Goal: Information Seeking & Learning: Learn about a topic

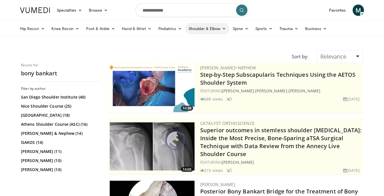
click at [203, 32] on link "Shoulder & Elbow" at bounding box center [207, 28] width 44 height 11
click at [202, 52] on link "Shoulder" at bounding box center [195, 50] width 67 height 9
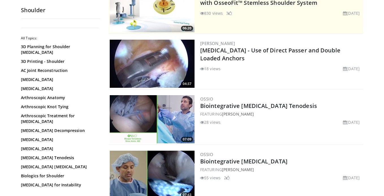
scroll to position [61, 0]
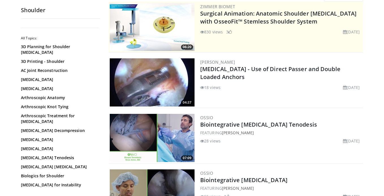
click at [179, 74] on img at bounding box center [152, 82] width 85 height 48
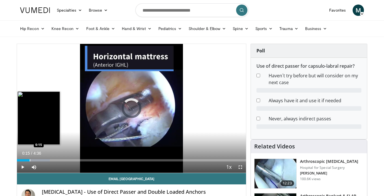
click at [30, 160] on div "Progress Bar" at bounding box center [30, 160] width 1 height 2
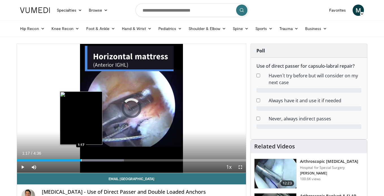
click at [81, 160] on div "Progress Bar" at bounding box center [81, 160] width 1 height 2
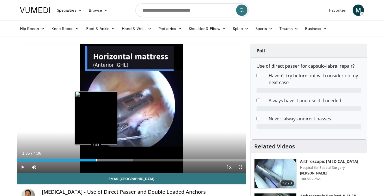
click at [96, 158] on div "Loaded : 50.72% 1:35 1:35" at bounding box center [131, 158] width 229 height 5
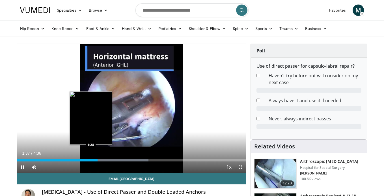
click at [91, 160] on div "Progress Bar" at bounding box center [91, 160] width 1 height 2
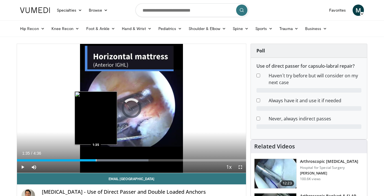
click at [96, 161] on div "Progress Bar" at bounding box center [96, 160] width 1 height 2
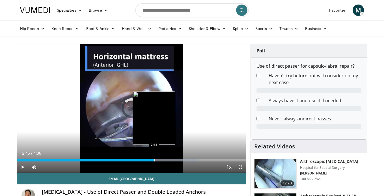
click at [154, 160] on div "Progress Bar" at bounding box center [154, 160] width 1 height 2
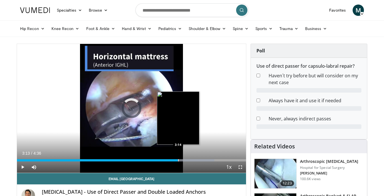
click at [178, 160] on div "Progress Bar" at bounding box center [178, 160] width 1 height 2
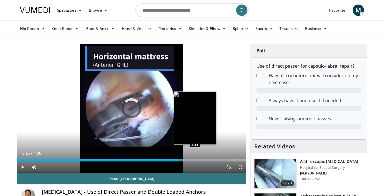
click at [195, 161] on div "Progress Bar" at bounding box center [195, 160] width 1 height 2
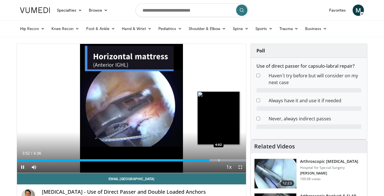
click at [219, 159] on div "Progress Bar" at bounding box center [219, 160] width 1 height 2
